Goal: Information Seeking & Learning: Learn about a topic

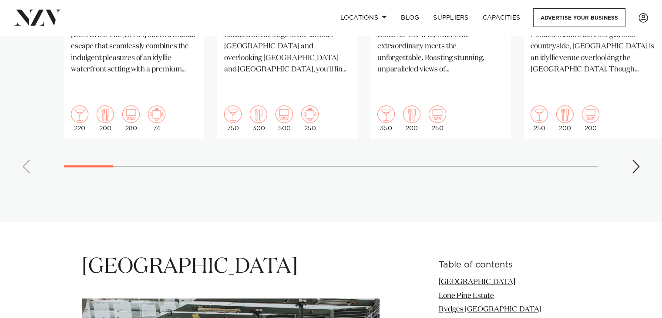
scroll to position [896, 0]
click at [381, 18] on span at bounding box center [384, 16] width 6 height 3
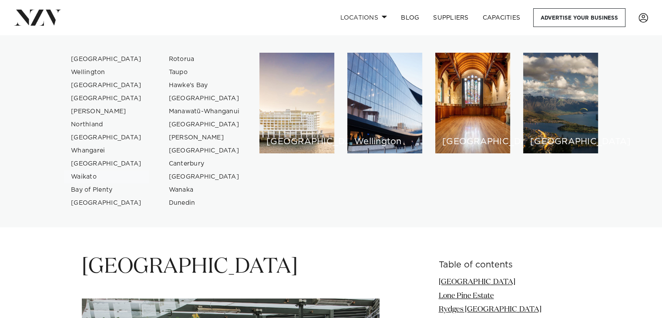
click at [89, 178] on link "Waikato" at bounding box center [106, 176] width 85 height 13
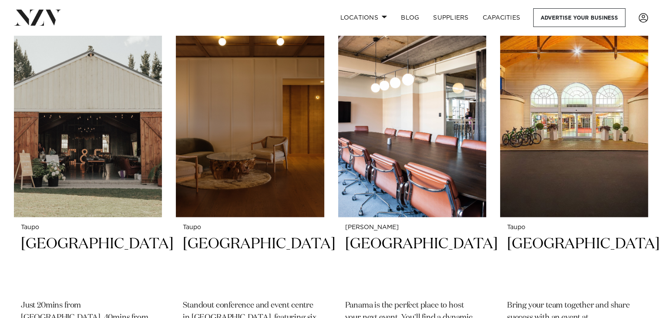
scroll to position [1536, 0]
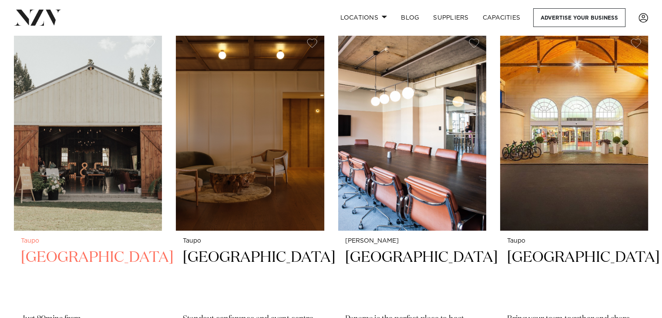
click at [77, 230] on div "Taupo Broadlands Lodge Just 20mins from Taupo, 40mins from Rotorua - Broadlands…" at bounding box center [88, 317] width 148 height 174
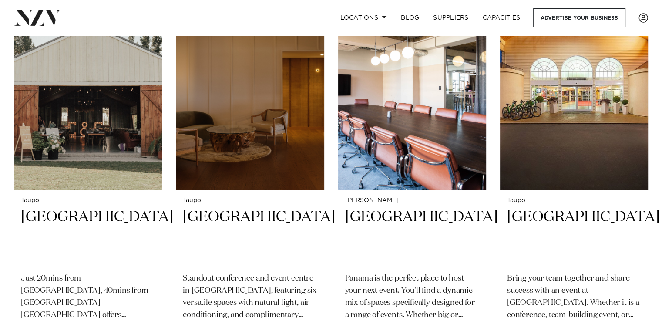
scroll to position [1082, 0]
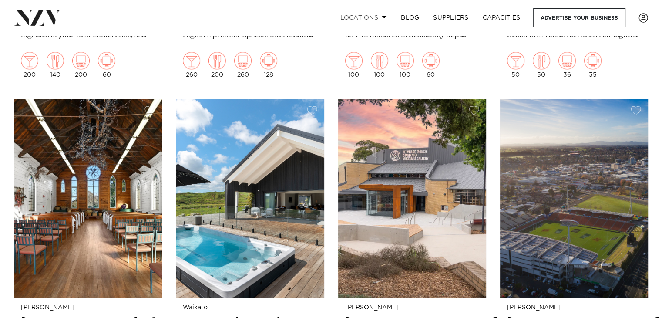
click at [363, 16] on link "Locations" at bounding box center [363, 17] width 61 height 19
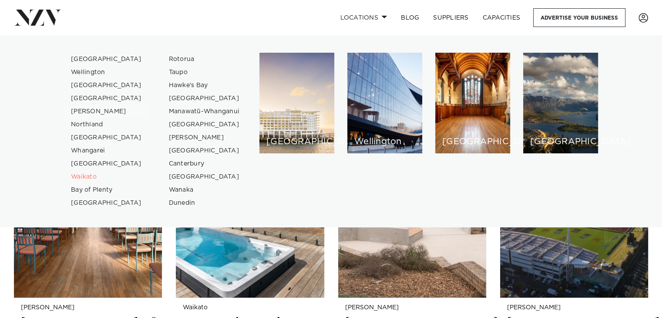
click at [90, 113] on link "[PERSON_NAME]" at bounding box center [106, 111] width 85 height 13
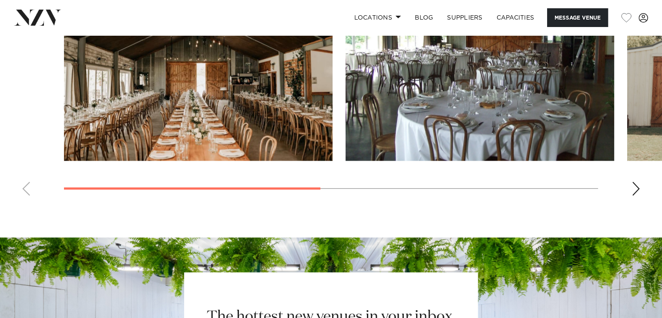
scroll to position [742, 0]
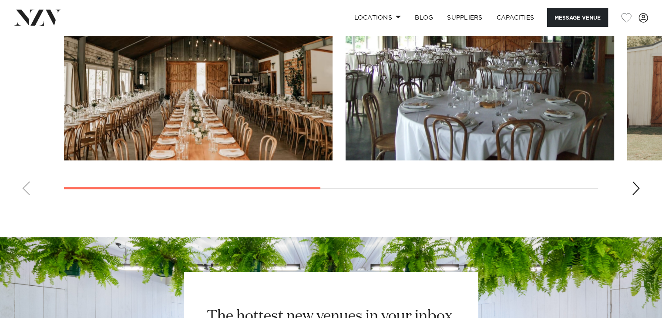
click at [633, 192] on div "Next slide" at bounding box center [635, 188] width 9 height 14
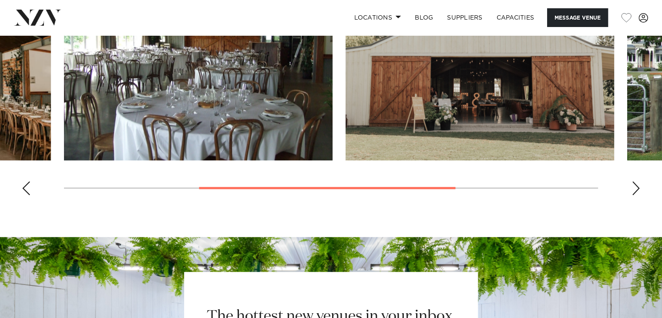
click at [633, 192] on div "Next slide" at bounding box center [635, 188] width 9 height 14
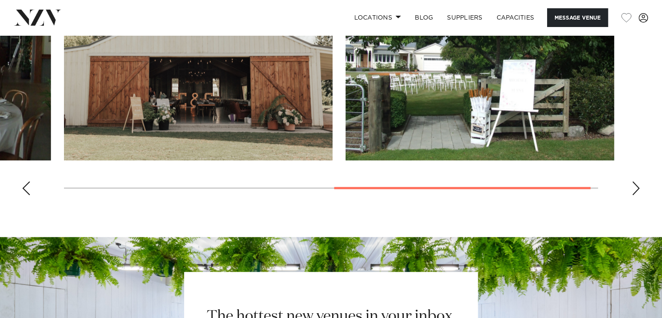
click at [633, 192] on div "Next slide" at bounding box center [635, 188] width 9 height 14
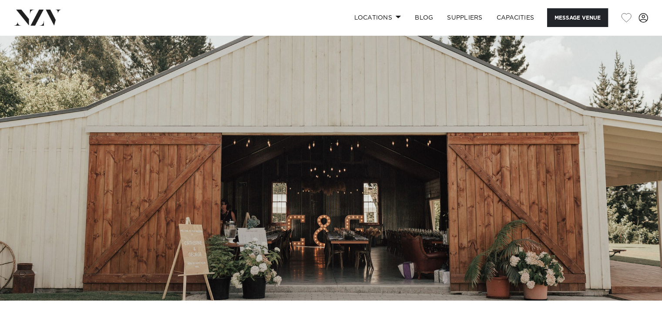
scroll to position [33, 0]
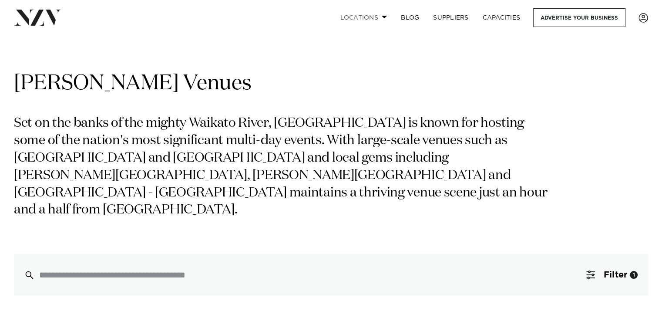
click at [359, 20] on link "Locations" at bounding box center [363, 17] width 61 height 19
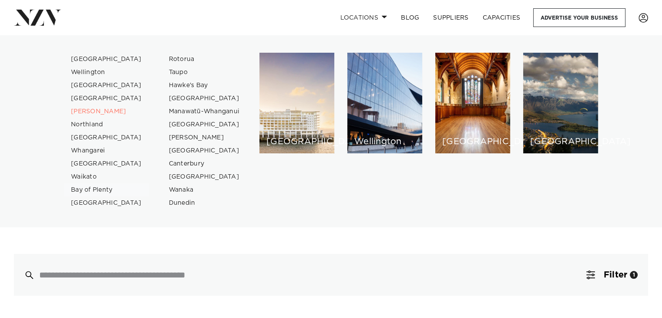
click at [100, 188] on link "Bay of Plenty" at bounding box center [106, 189] width 85 height 13
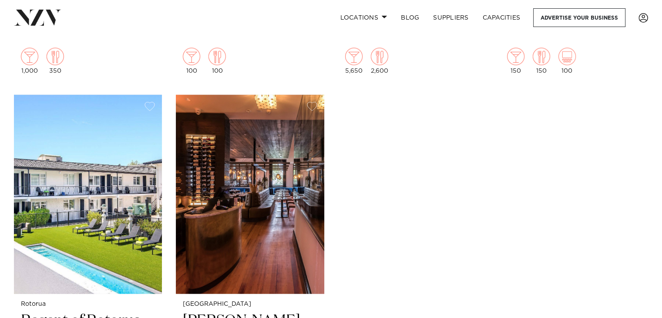
scroll to position [1845, 0]
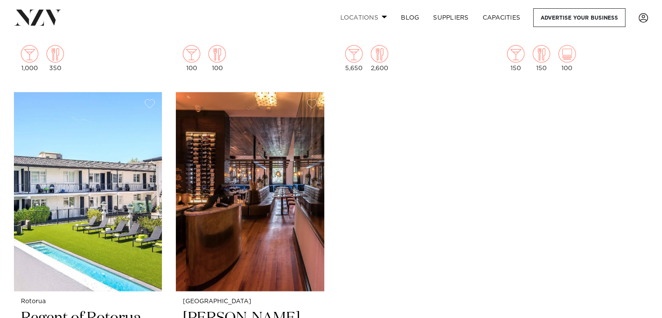
click at [355, 16] on link "Locations" at bounding box center [363, 17] width 61 height 19
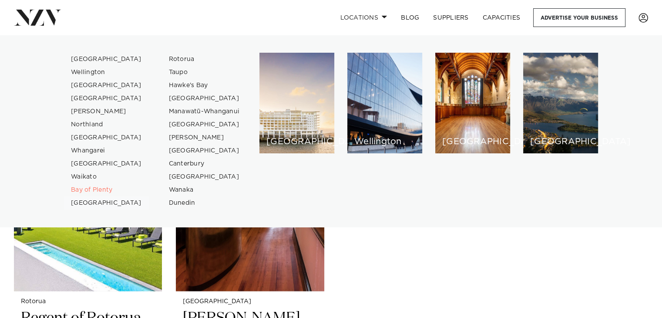
click at [96, 201] on link "[GEOGRAPHIC_DATA]" at bounding box center [106, 202] width 85 height 13
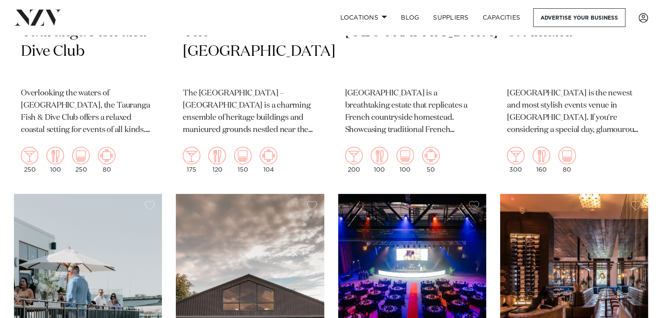
scroll to position [180, 0]
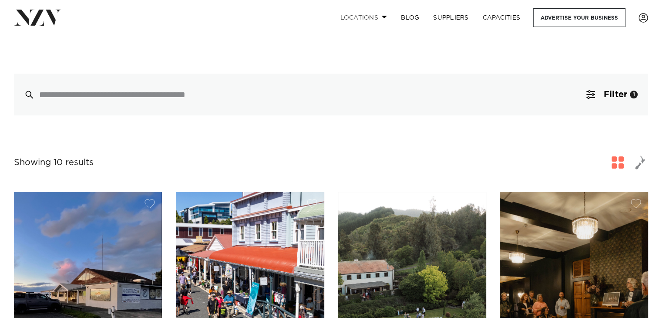
click at [359, 19] on link "Locations" at bounding box center [363, 17] width 61 height 19
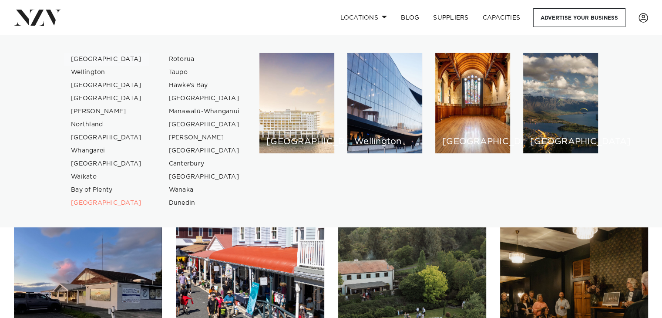
click at [89, 61] on link "[GEOGRAPHIC_DATA]" at bounding box center [106, 59] width 85 height 13
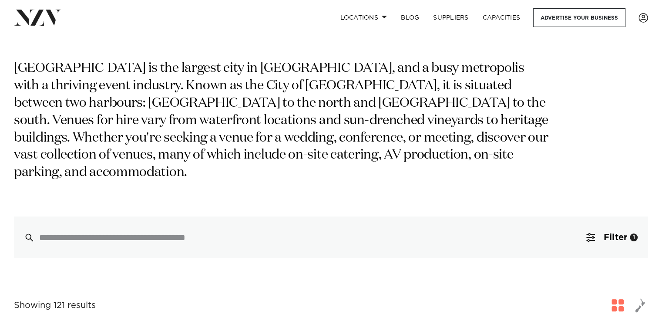
scroll to position [14, 0]
